Goal: Task Accomplishment & Management: Manage account settings

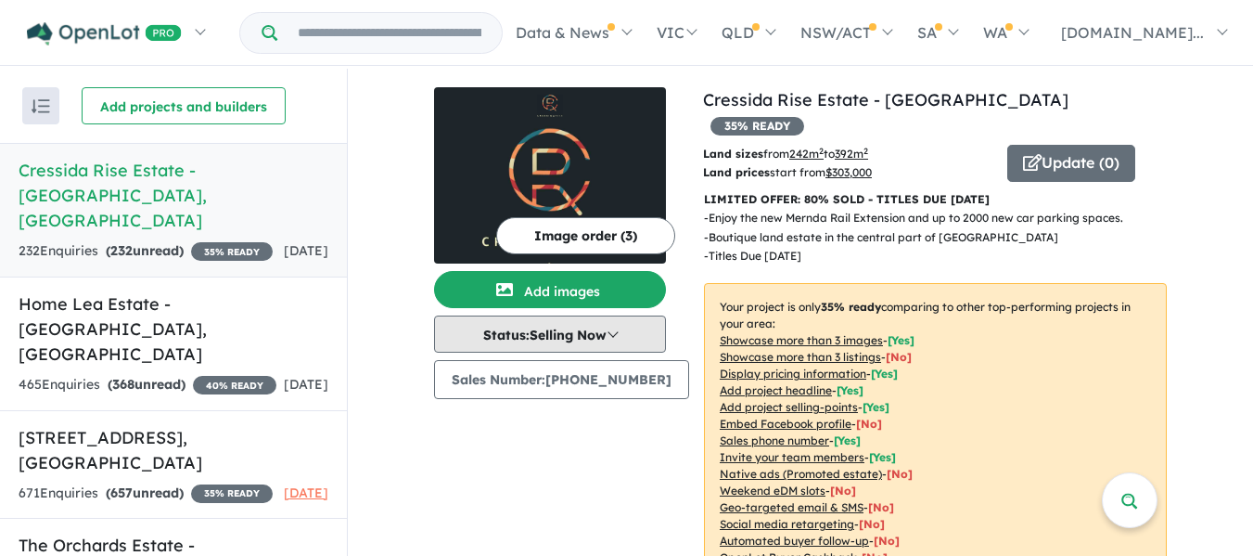
click at [607, 321] on button "Status: Selling Now" at bounding box center [550, 333] width 232 height 37
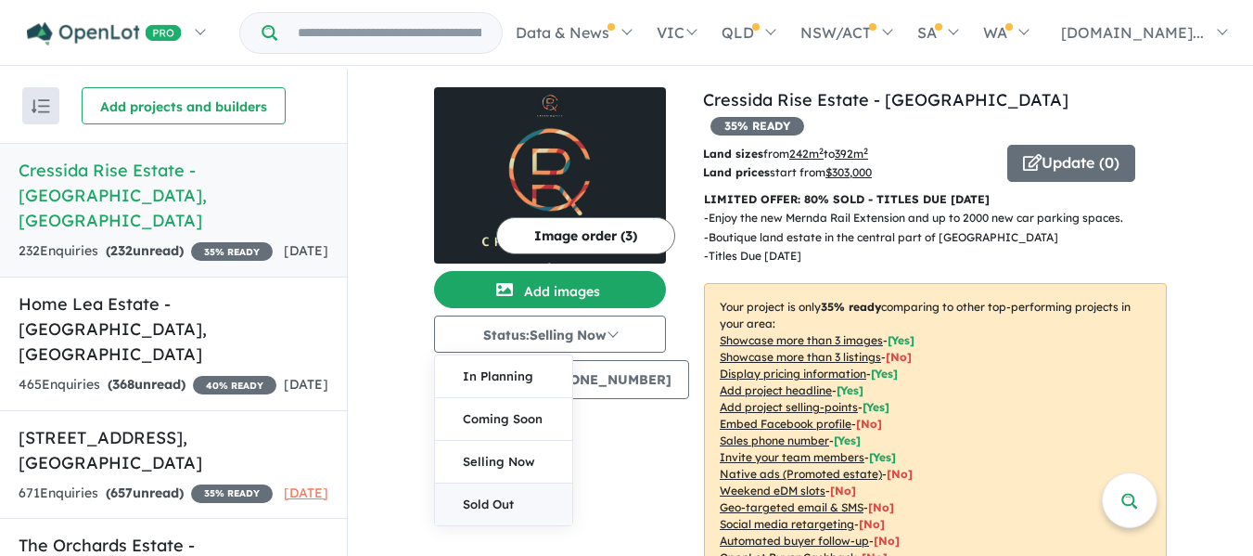
click at [508, 493] on button "Sold Out" at bounding box center [503, 504] width 137 height 42
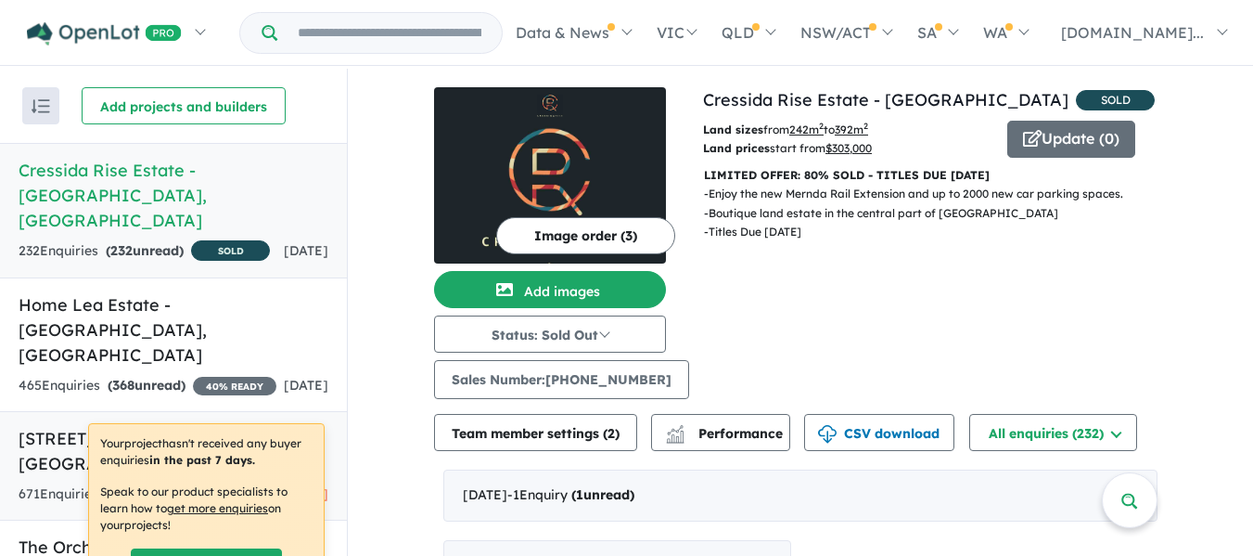
click at [158, 485] on strong "( 657 unread)" at bounding box center [145, 493] width 78 height 17
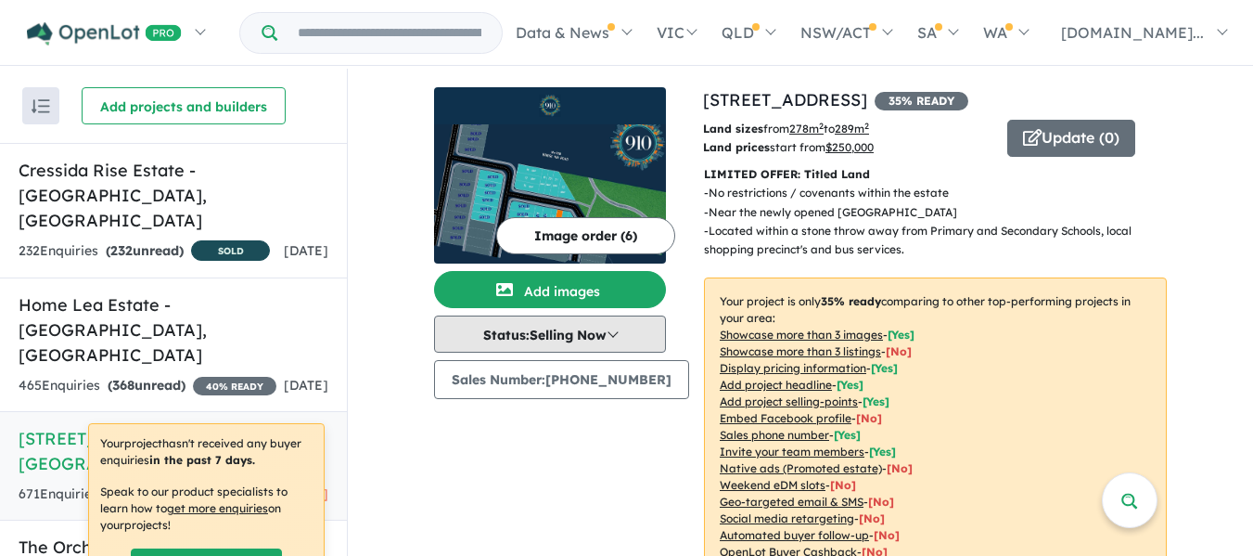
click at [545, 329] on button "Status: Selling Now" at bounding box center [550, 333] width 232 height 37
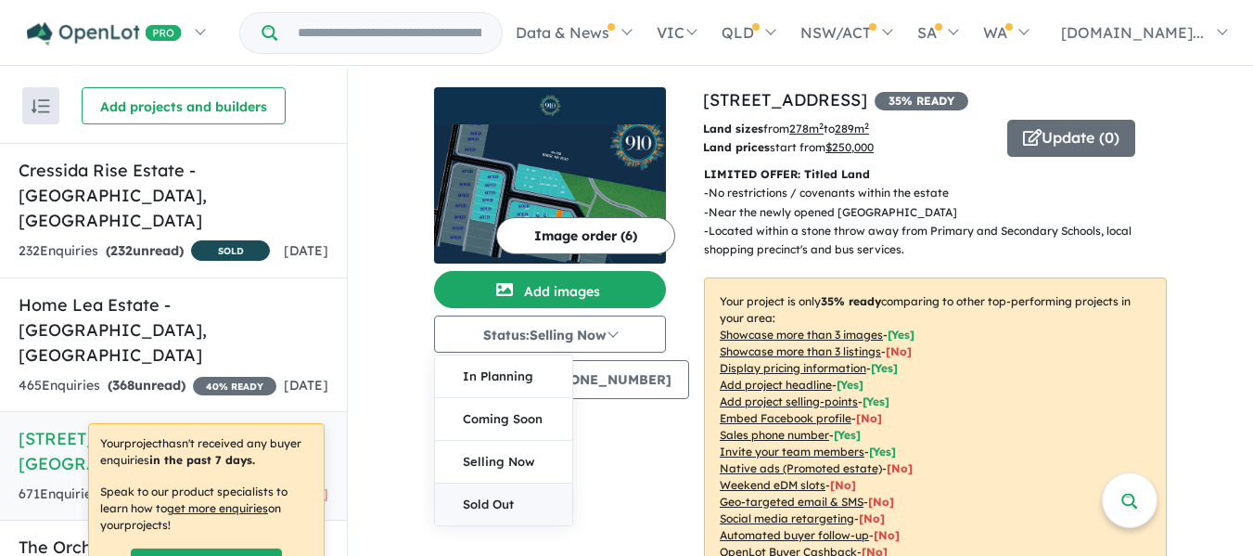
click at [511, 505] on button "Sold Out" at bounding box center [503, 504] width 137 height 42
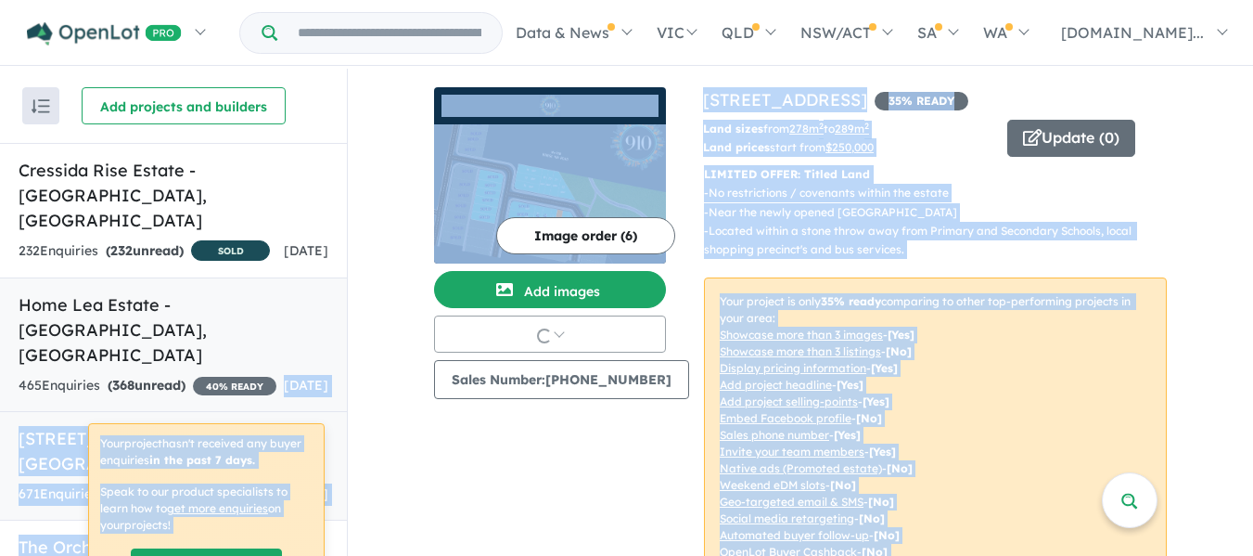
drag, startPoint x: 511, startPoint y: 505, endPoint x: 142, endPoint y: 317, distance: 414.0
click at [142, 317] on div "Recent enquiries first Most unread enquiries first Most enquiries first By name…" at bounding box center [626, 314] width 1253 height 490
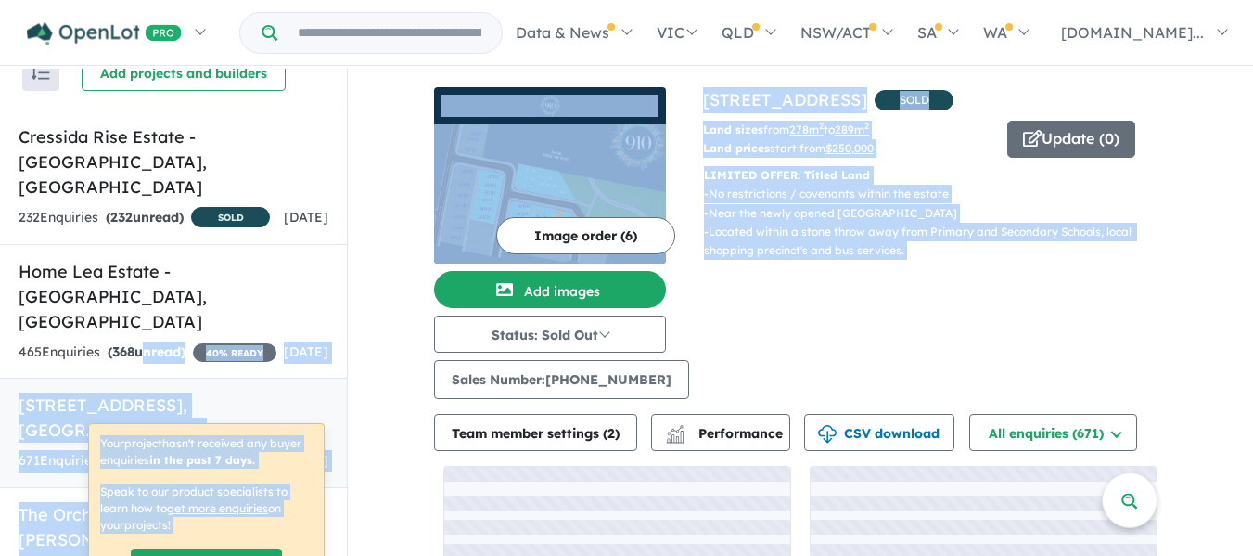
click at [367, 373] on div "View 4 projects in your account [STREET_ADDRESS][PERSON_NAME] SOLD Land sizes f…" at bounding box center [800, 381] width 905 height 625
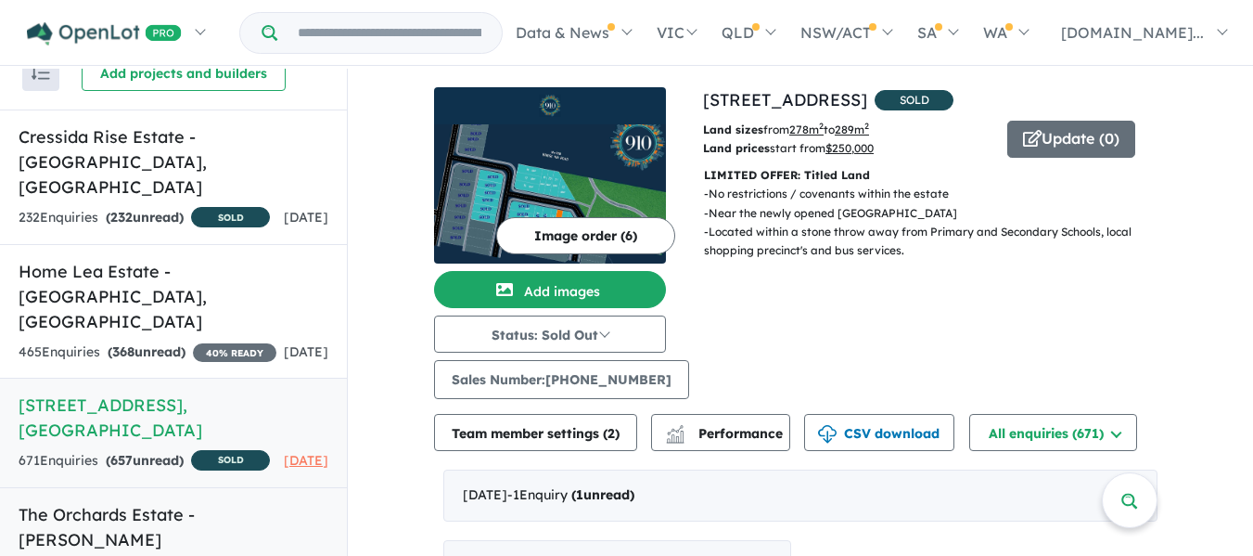
click at [25, 502] on h5 "The Orchards Estate - [PERSON_NAME][GEOGRAPHIC_DATA] , [GEOGRAPHIC_DATA]" at bounding box center [174, 552] width 310 height 100
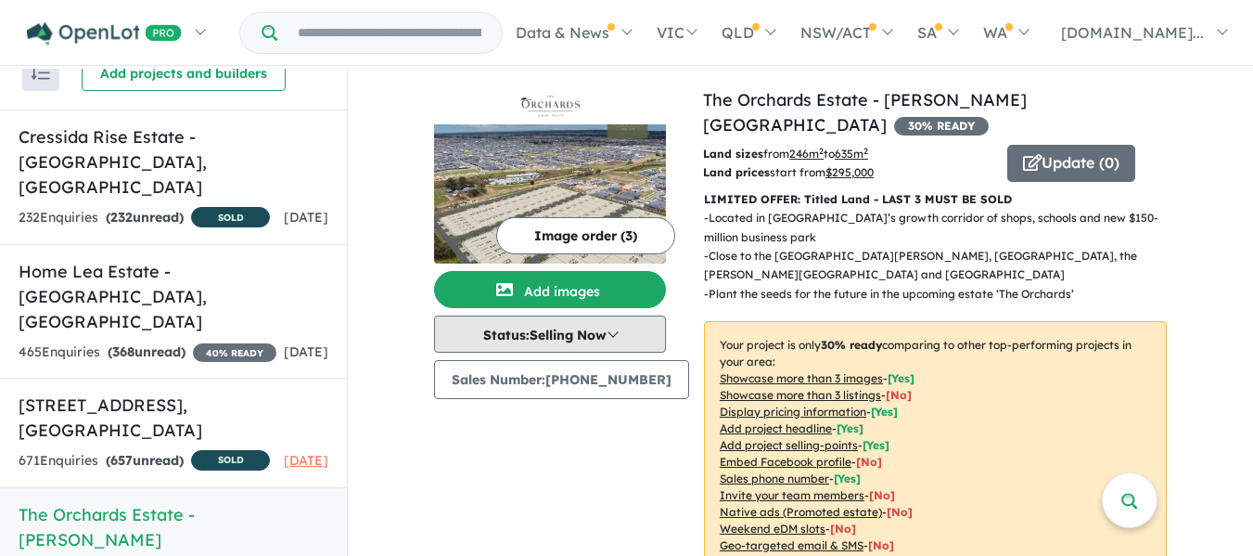
click at [574, 332] on button "Status: Selling Now" at bounding box center [550, 333] width 232 height 37
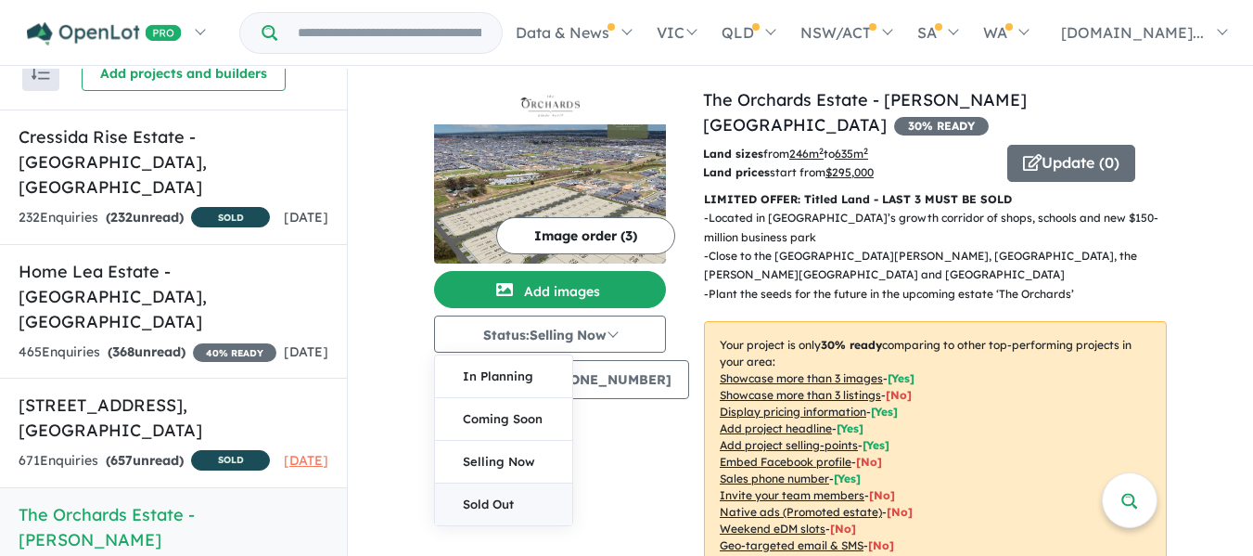
click at [502, 502] on button "Sold Out" at bounding box center [503, 504] width 137 height 42
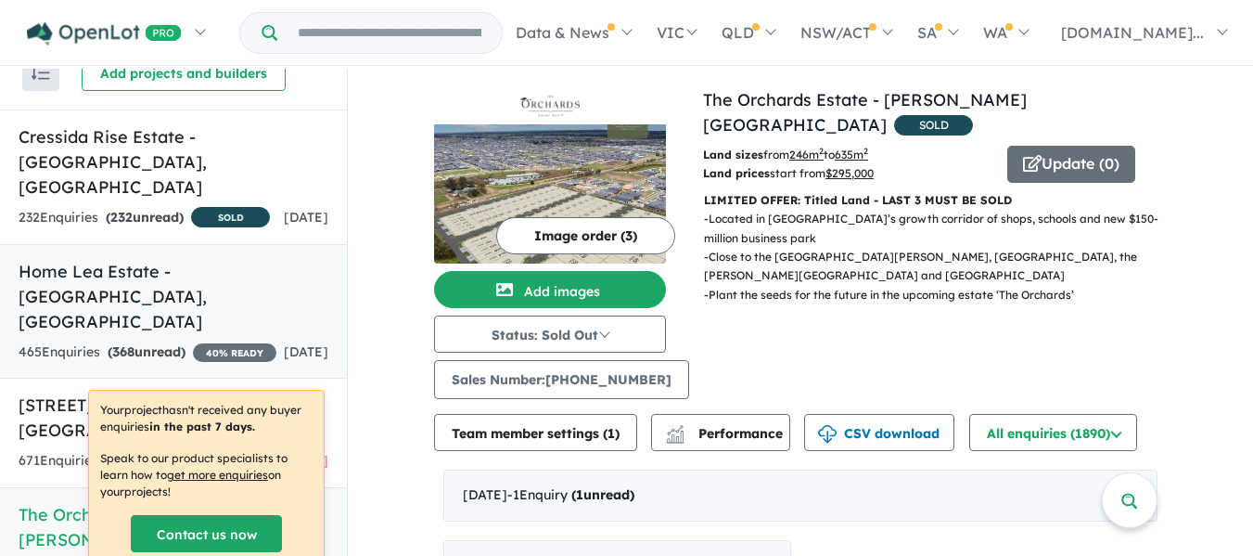
click at [164, 341] on div "465 Enquir ies ( 368 unread) 40 % READY" at bounding box center [148, 352] width 258 height 22
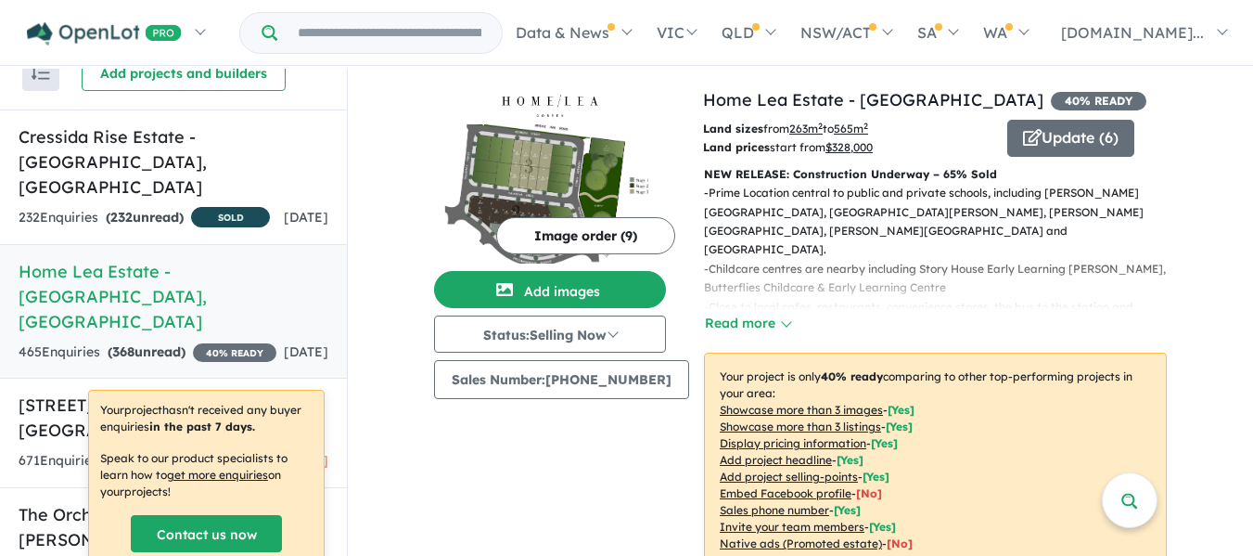
click at [164, 341] on div "465 Enquir ies ( 368 unread) 40 % READY" at bounding box center [148, 352] width 258 height 22
click at [326, 21] on input "Try estate name, suburb, builder or developer" at bounding box center [389, 33] width 217 height 40
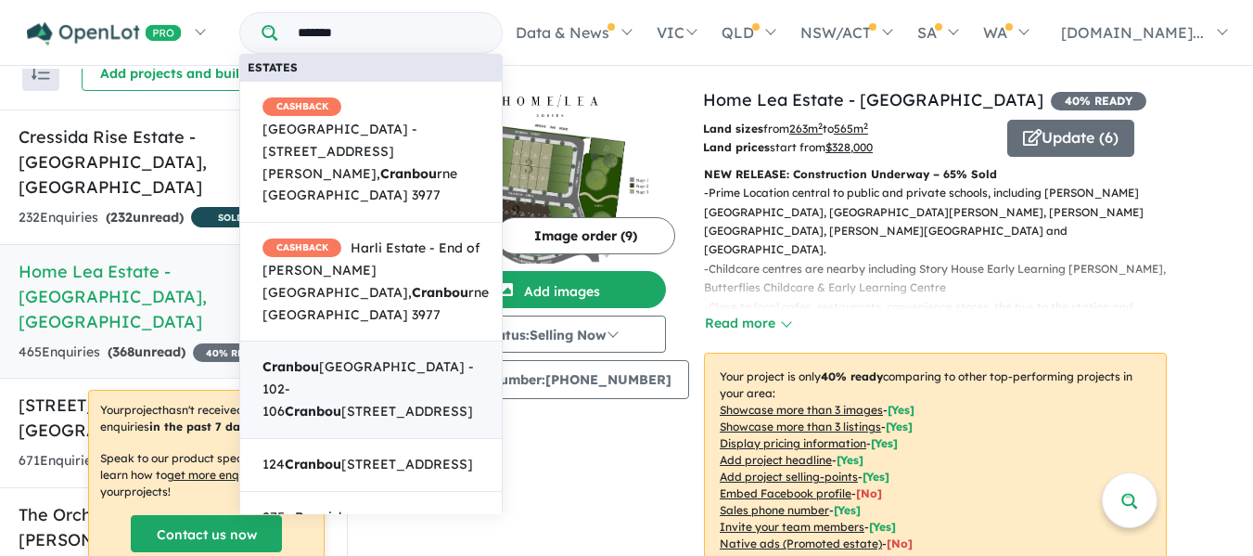
scroll to position [405, 0]
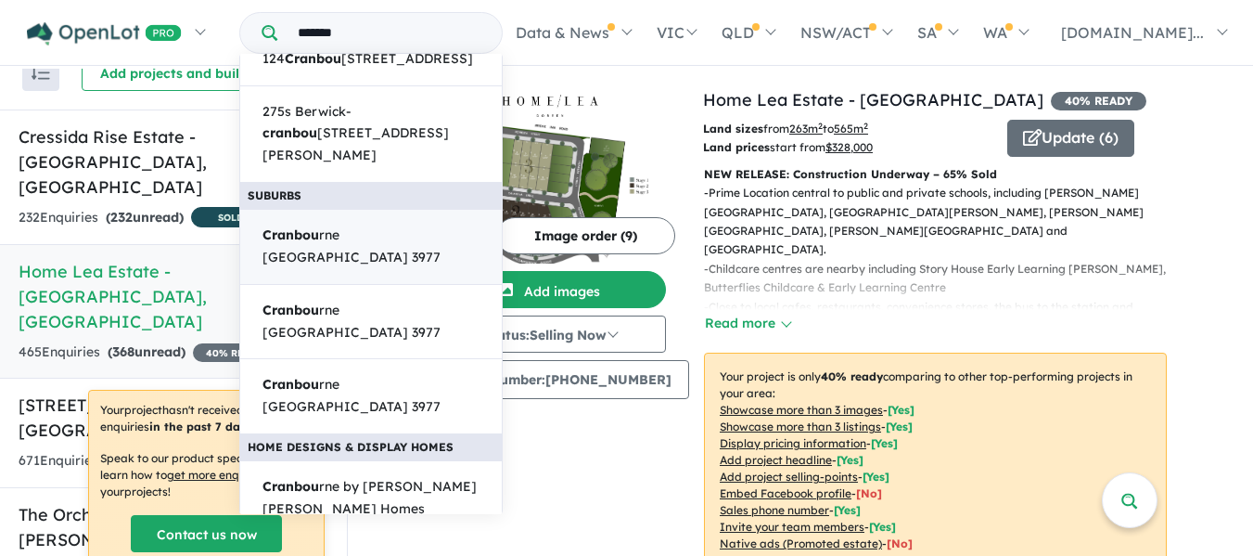
type input "*******"
click at [361, 224] on span "Cranbou rne [GEOGRAPHIC_DATA] 3977" at bounding box center [370, 246] width 217 height 45
